Goal: Navigation & Orientation: Find specific page/section

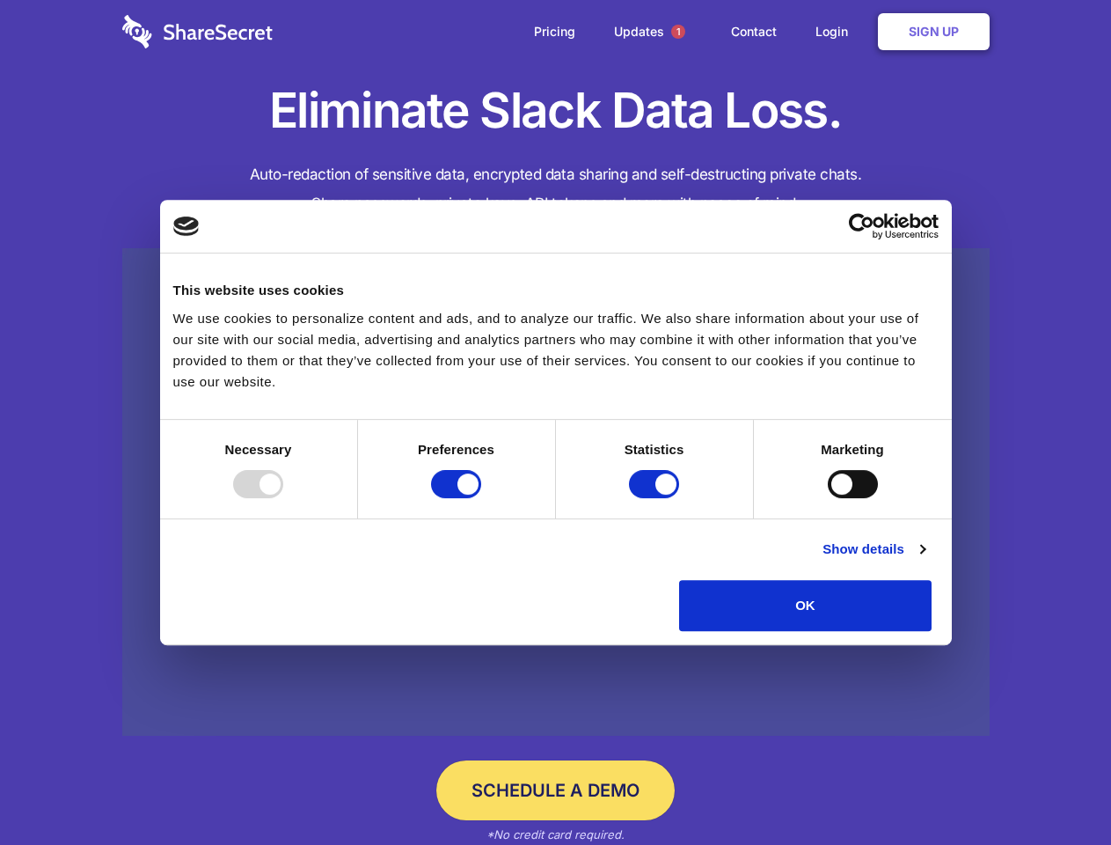
click at [283, 498] on div at bounding box center [258, 484] width 50 height 28
click at [481, 498] on input "Preferences" at bounding box center [456, 484] width 50 height 28
checkbox input "false"
click at [656, 498] on input "Statistics" at bounding box center [654, 484] width 50 height 28
checkbox input "false"
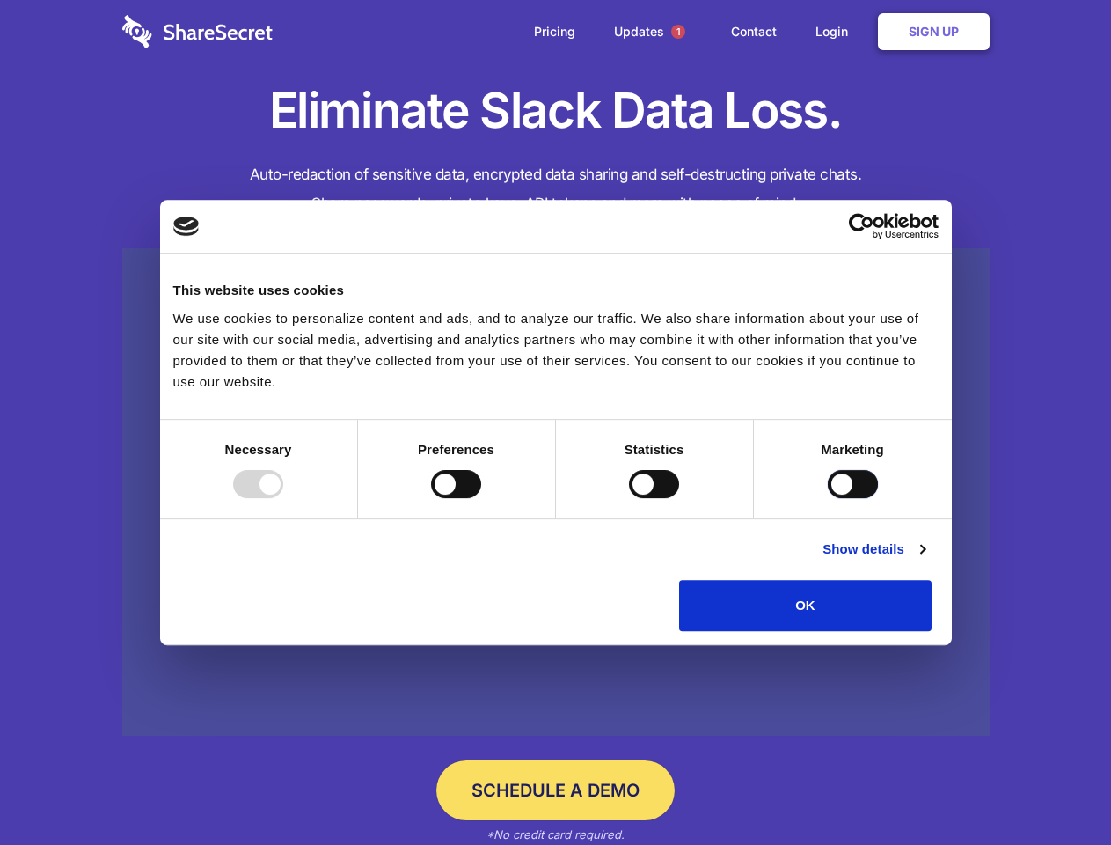
click at [828, 498] on input "Marketing" at bounding box center [853, 484] width 50 height 28
checkbox input "true"
click at [925, 560] on link "Show details" at bounding box center [874, 549] width 102 height 21
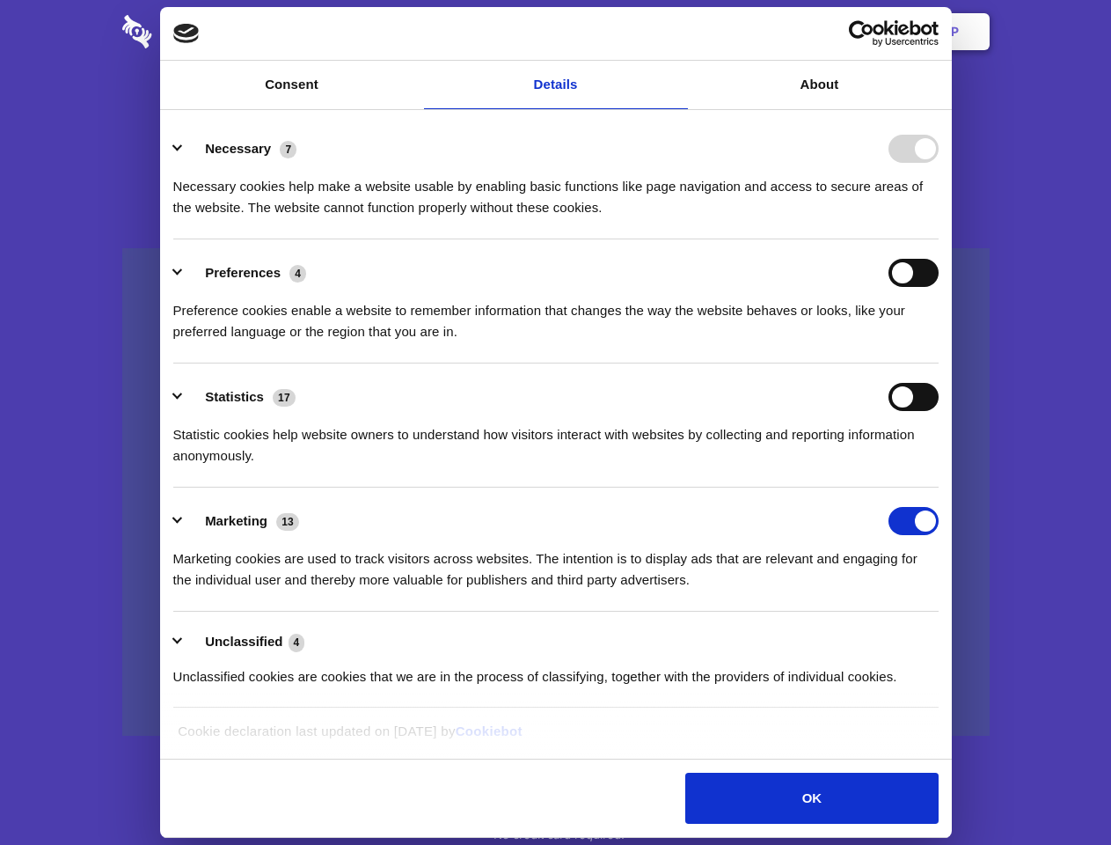
click at [939, 239] on li "Necessary 7 Necessary cookies help make a website usable by enabling basic func…" at bounding box center [556, 177] width 766 height 124
click at [678, 32] on span "1" at bounding box center [678, 32] width 14 height 14
